Goal: Check status: Check status

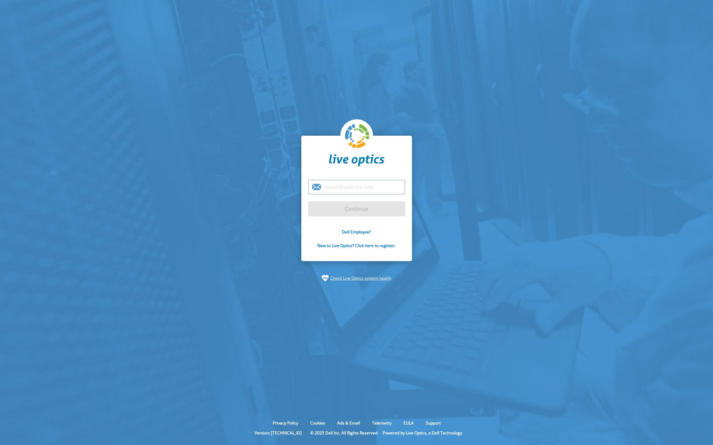
type input "[EMAIL_ADDRESS][DOMAIN_NAME]"
click at [359, 209] on input "Continue" at bounding box center [356, 208] width 97 height 15
click at [356, 209] on input "Continue" at bounding box center [356, 208] width 97 height 15
click at [479, 297] on section "pangburnn@peopledriven.com Continue Dell Employee? New to Live Optics? Click he…" at bounding box center [356, 208] width 713 height 417
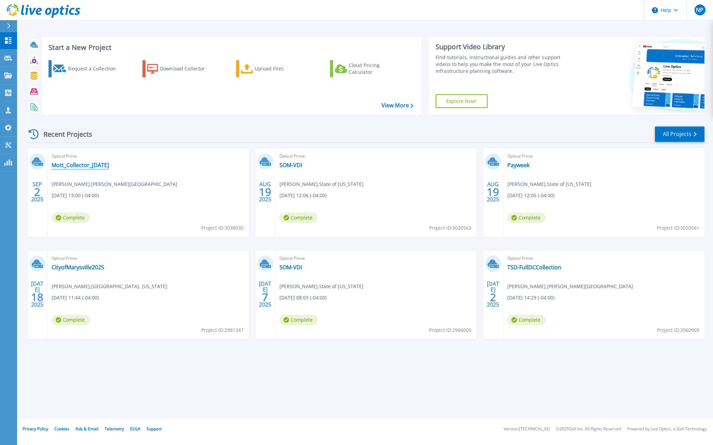
click at [77, 167] on link "Mott_Collector_9-2-25" at bounding box center [80, 165] width 57 height 7
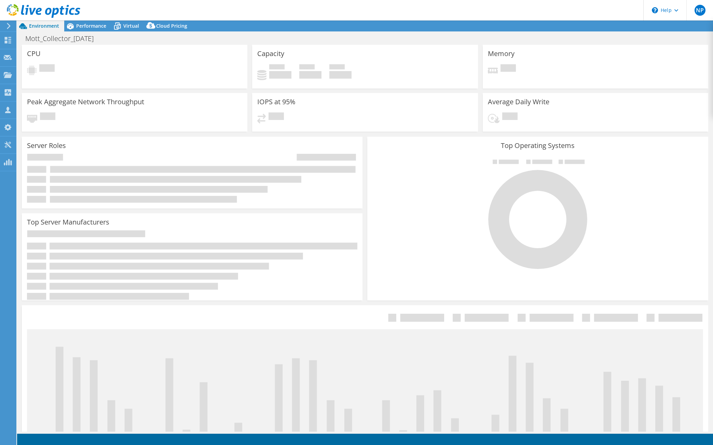
select select "USD"
